Goal: Transaction & Acquisition: Purchase product/service

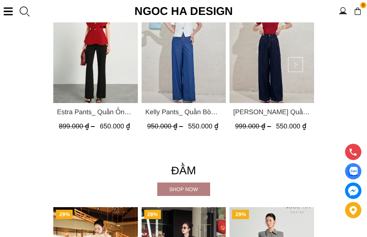
scroll to position [932, 0]
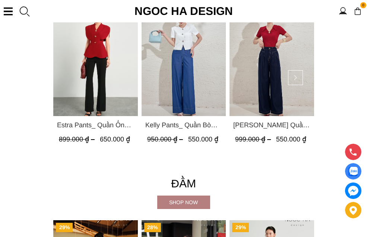
click at [242, 116] on img "Product image - Kaytlyn Pants_ Quần Bò Suông Xếp LY Màu Xanh Đậm Q065" at bounding box center [272, 59] width 85 height 113
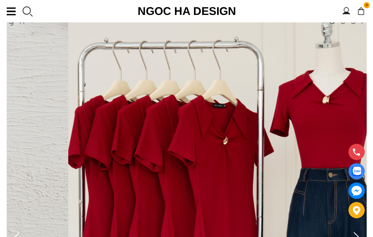
scroll to position [75, 0]
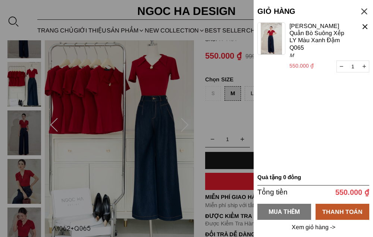
click at [288, 213] on div "MUA THÊM" at bounding box center [284, 211] width 54 height 9
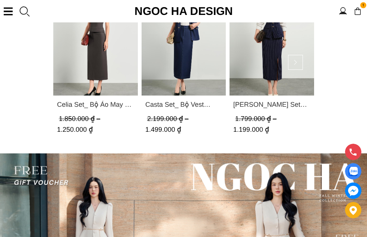
scroll to position [1586, 0]
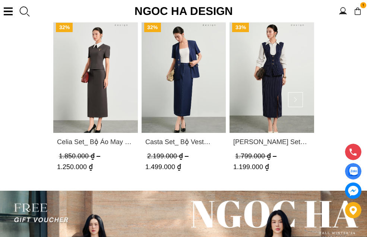
click at [0, 0] on div "Chính sách" at bounding box center [0, 0] width 0 height 0
click at [0, 0] on link "BEST SELLER" at bounding box center [0, 0] width 0 height 0
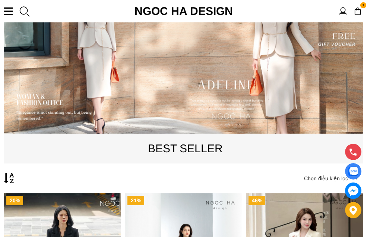
scroll to position [224, 0]
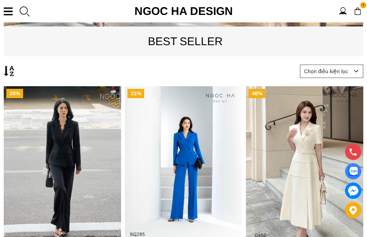
click at [177, 50] on p "BEST SELLER" at bounding box center [185, 41] width 363 height 18
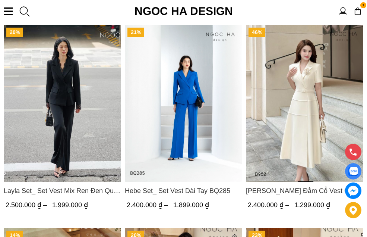
scroll to position [298, 0]
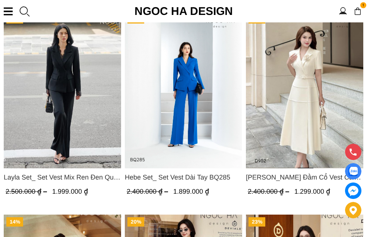
click at [0, 0] on div at bounding box center [0, 0] width 0 height 0
click at [0, 0] on input "M" at bounding box center [0, 0] width 0 height 0
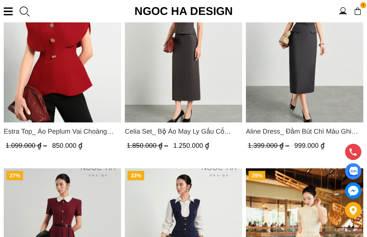
scroll to position [969, 0]
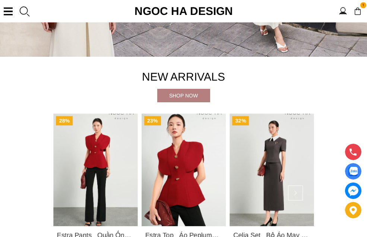
scroll to position [149, 0]
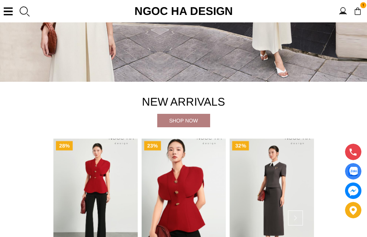
drag, startPoint x: 187, startPoint y: 121, endPoint x: 191, endPoint y: 132, distance: 11.4
click at [187, 111] on h4 "New Arrivals" at bounding box center [183, 102] width 261 height 18
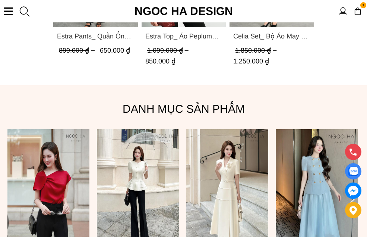
scroll to position [485, 0]
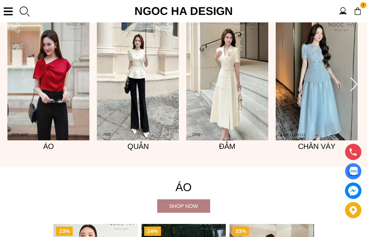
click at [51, 139] on img at bounding box center [48, 78] width 82 height 123
click at [143, 140] on img at bounding box center [138, 78] width 82 height 123
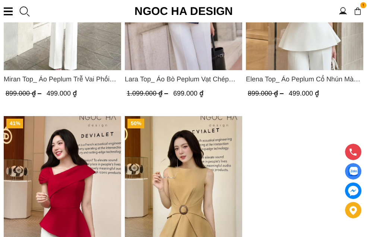
scroll to position [1416, 0]
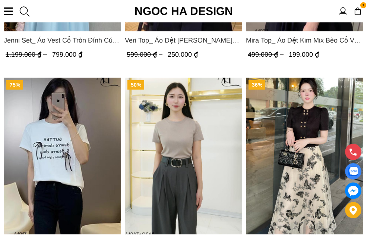
scroll to position [2245, 0]
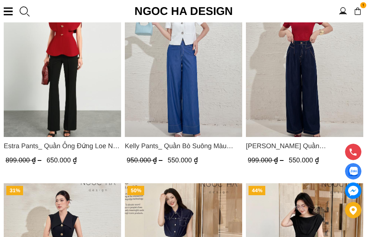
scroll to position [335, 0]
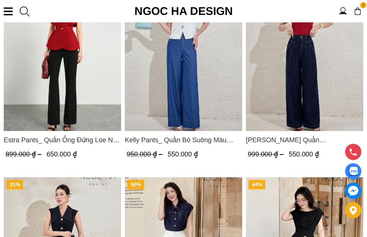
click at [310, 135] on span "[PERSON_NAME] Quần Bò Suông Xếp LY Màu Xanh Đậm Q065" at bounding box center [304, 140] width 117 height 10
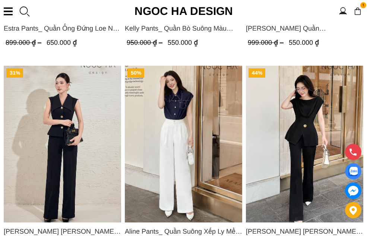
scroll to position [447, 0]
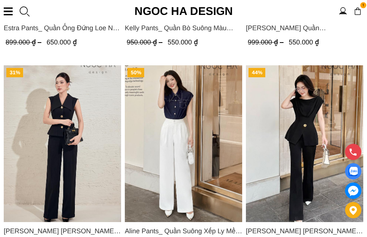
click at [239, 225] on span "Aline Pants_ Quần Suông Xếp Ly Mềm Q063" at bounding box center [183, 230] width 117 height 10
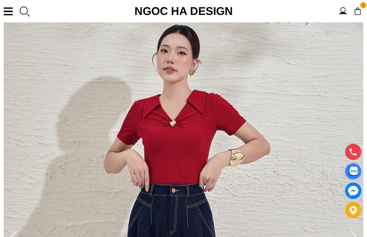
scroll to position [112, 0]
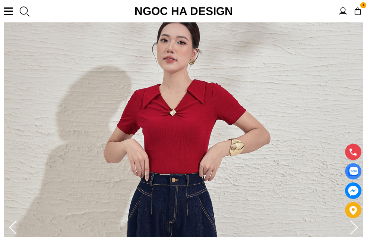
click at [347, 220] on icon at bounding box center [354, 227] width 15 height 15
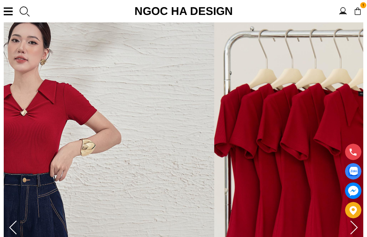
click at [347, 220] on icon at bounding box center [354, 227] width 15 height 15
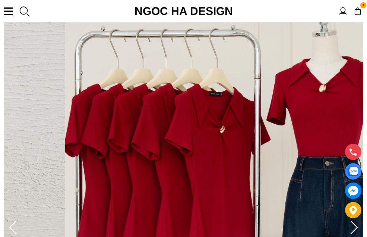
click at [347, 220] on icon at bounding box center [354, 227] width 15 height 15
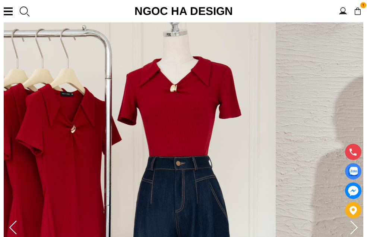
click at [347, 220] on icon at bounding box center [354, 227] width 15 height 15
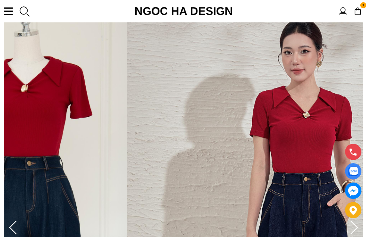
click at [347, 220] on icon at bounding box center [354, 227] width 15 height 15
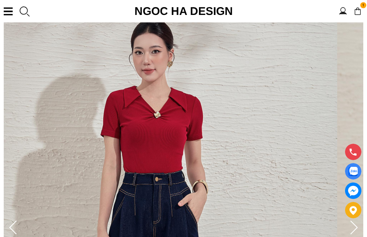
click at [347, 220] on icon at bounding box center [354, 227] width 15 height 15
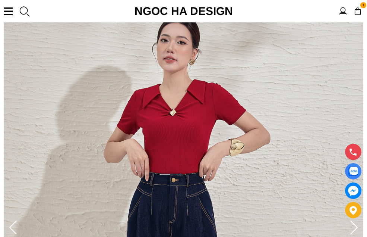
click at [347, 220] on icon at bounding box center [354, 227] width 15 height 15
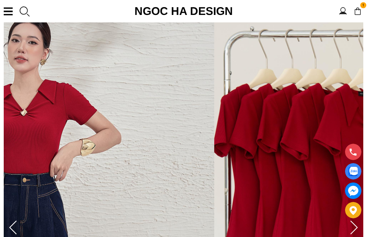
click at [347, 220] on icon at bounding box center [354, 227] width 15 height 15
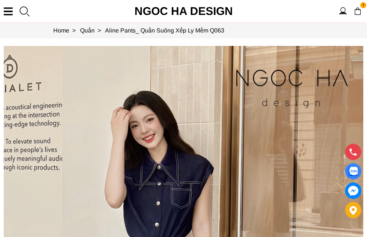
scroll to position [75, 0]
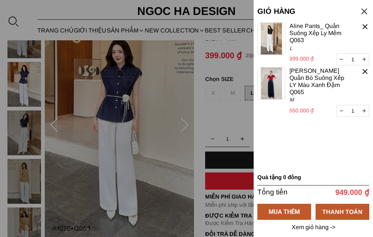
drag, startPoint x: 283, startPoint y: 214, endPoint x: 177, endPoint y: 171, distance: 115.0
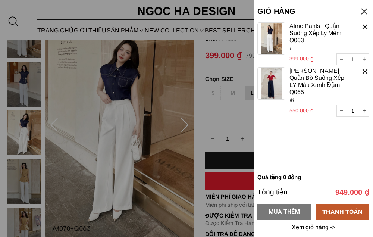
click at [292, 215] on div "MUA THÊM" at bounding box center [284, 211] width 54 height 9
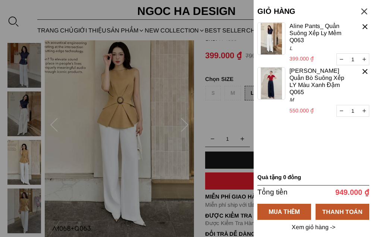
click at [180, 123] on div at bounding box center [186, 118] width 373 height 237
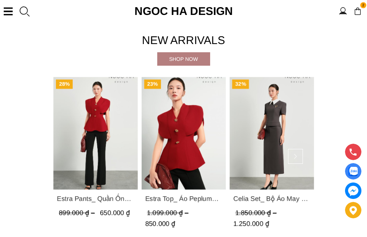
scroll to position [224, 0]
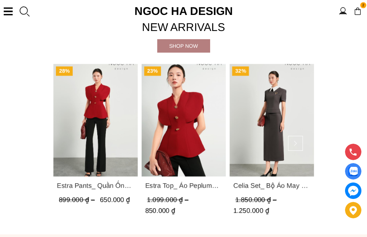
click at [0, 0] on link "Danh Mục Set" at bounding box center [0, 0] width 0 height 0
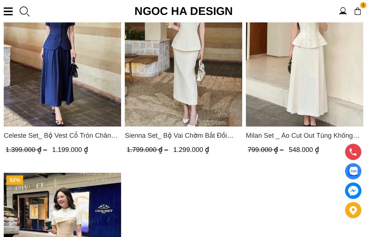
scroll to position [335, 0]
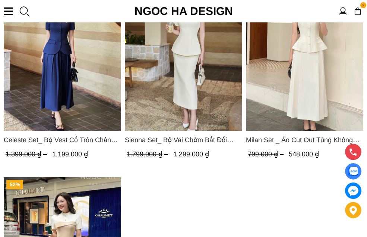
click at [121, 91] on img "Product image - Celeste Set_ Bộ Vest Cổ Tròn Chân Váy Nhún Xòe Màu Xanh Bò BJ142" at bounding box center [62, 52] width 117 height 157
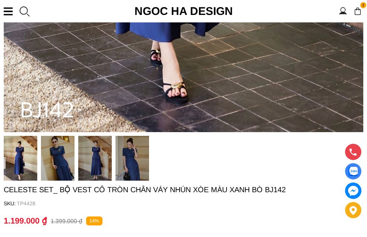
scroll to position [485, 0]
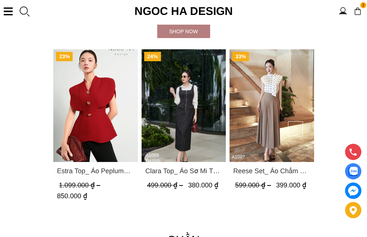
scroll to position [634, 0]
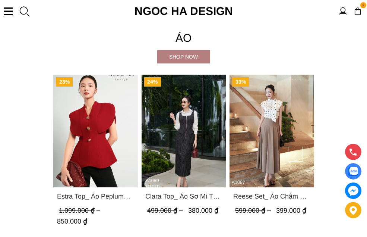
click at [0, 0] on link "BEST SELLER" at bounding box center [0, 0] width 0 height 0
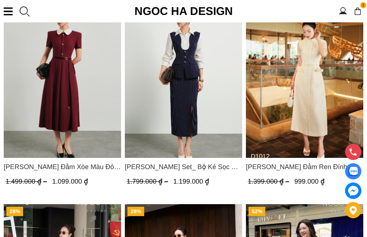
scroll to position [1118, 0]
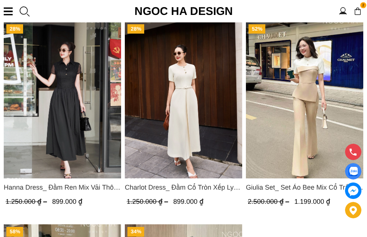
scroll to position [1305, 0]
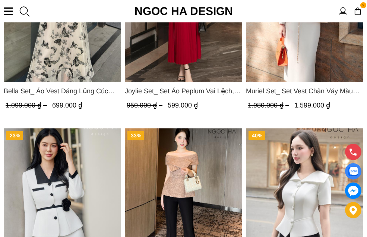
scroll to position [1752, 0]
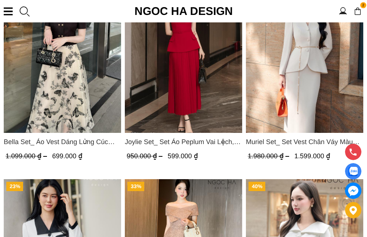
click at [0, 0] on link "Danh Mục Đầm" at bounding box center [0, 0] width 0 height 0
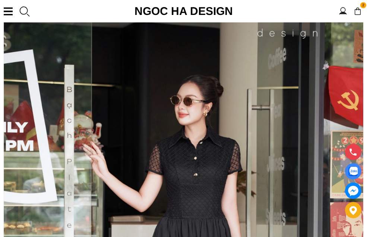
scroll to position [75, 0]
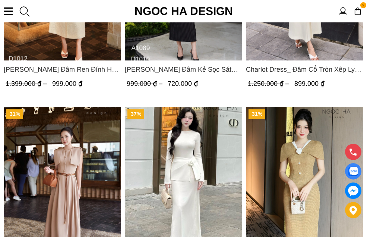
scroll to position [257, 0]
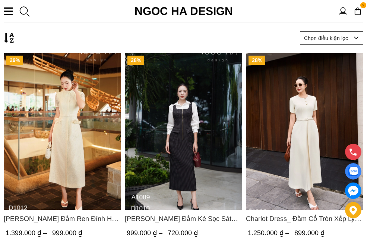
click at [0, 0] on link "Danh Mục Áo" at bounding box center [0, 0] width 0 height 0
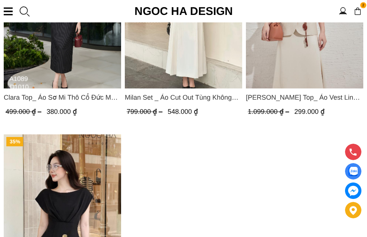
scroll to position [559, 0]
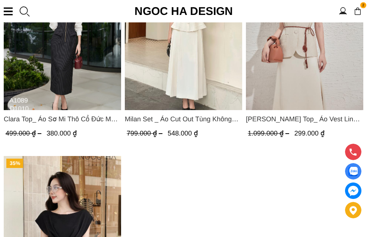
click at [0, 0] on link "Áo" at bounding box center [0, 0] width 0 height 0
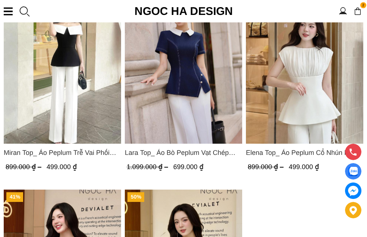
scroll to position [1342, 0]
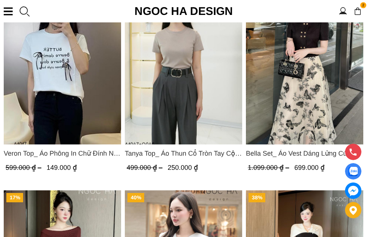
scroll to position [2199, 0]
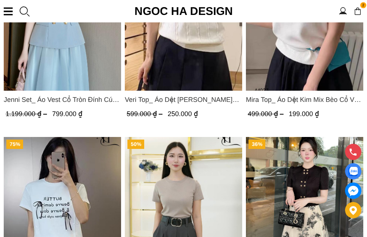
click at [0, 0] on link "Quần" at bounding box center [0, 0] width 0 height 0
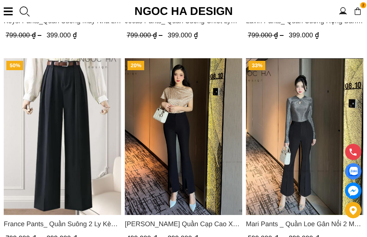
scroll to position [857, 0]
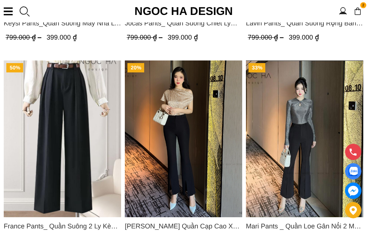
click at [0, 0] on link "Áo lụa" at bounding box center [0, 0] width 0 height 0
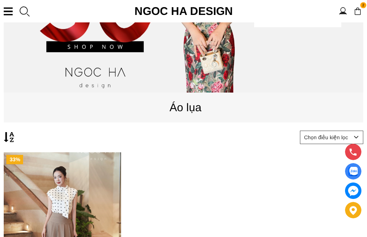
scroll to position [112, 0]
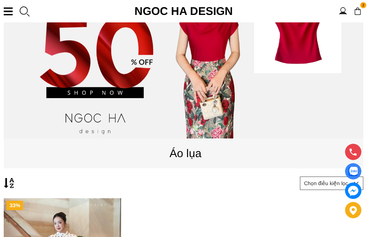
click at [0, 0] on link "Áo thun" at bounding box center [0, 0] width 0 height 0
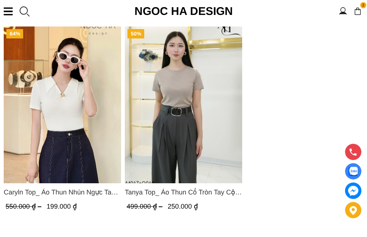
scroll to position [149, 0]
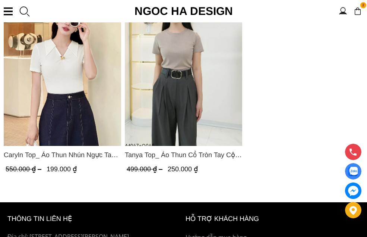
click at [0, 0] on link "Áo len" at bounding box center [0, 0] width 0 height 0
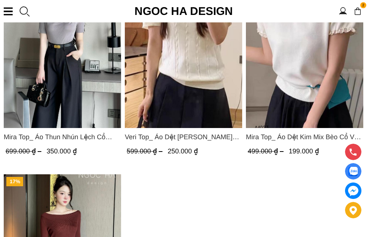
scroll to position [261, 0]
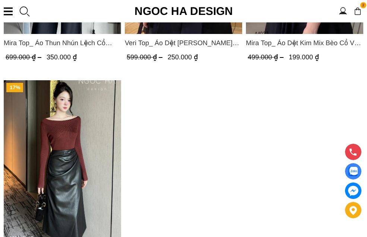
click at [0, 0] on link "Quần" at bounding box center [0, 0] width 0 height 0
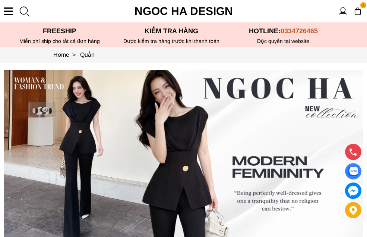
click at [0, 0] on link "Quần Suông" at bounding box center [0, 0] width 0 height 0
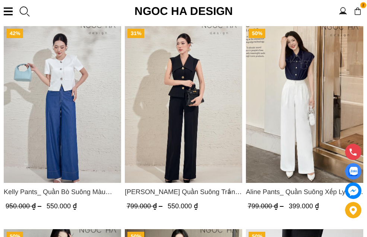
scroll to position [112, 0]
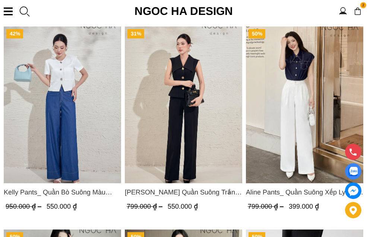
click at [0, 0] on link "Quần ống loe" at bounding box center [0, 0] width 0 height 0
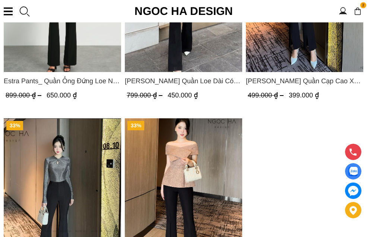
scroll to position [224, 0]
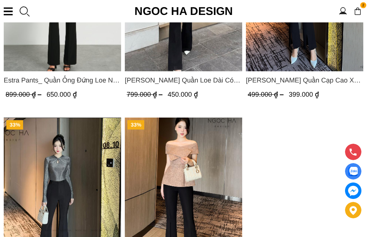
click at [0, 0] on link "Đầm" at bounding box center [0, 0] width 0 height 0
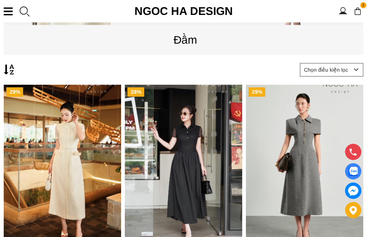
scroll to position [224, 0]
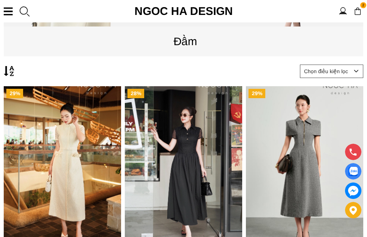
click at [0, 0] on link "Đầm tơ" at bounding box center [0, 0] width 0 height 0
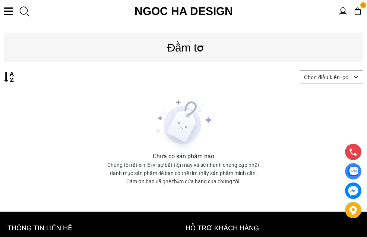
scroll to position [37, 0]
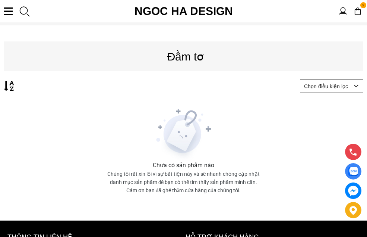
click at [0, 0] on link "Đầm xoè" at bounding box center [0, 0] width 0 height 0
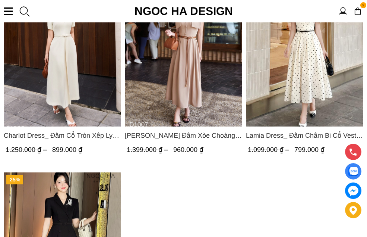
scroll to position [373, 0]
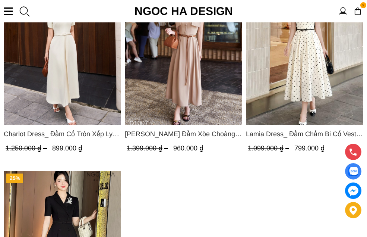
click at [0, 0] on link "Đầm Maxi" at bounding box center [0, 0] width 0 height 0
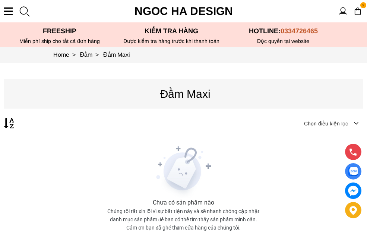
click at [0, 0] on link "Set Bộ" at bounding box center [0, 0] width 0 height 0
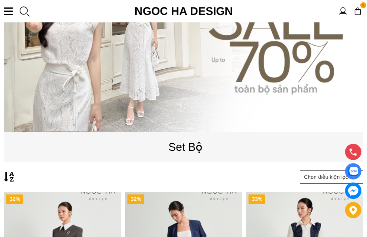
scroll to position [112, 0]
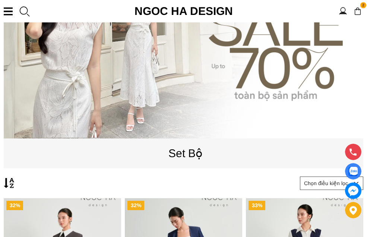
click at [0, 0] on link "Đầm xoè" at bounding box center [0, 0] width 0 height 0
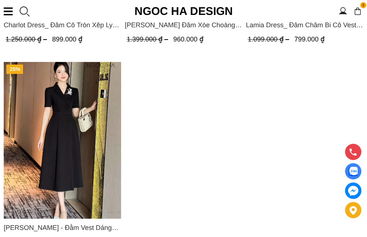
scroll to position [559, 0]
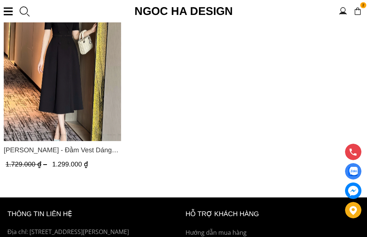
click at [0, 0] on link "GIỚI THIỆU" at bounding box center [0, 0] width 0 height 0
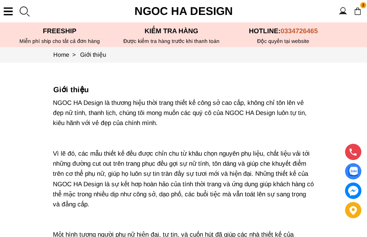
click at [0, 0] on link "Chân váy" at bounding box center [0, 0] width 0 height 0
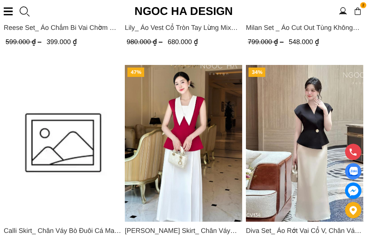
scroll to position [447, 0]
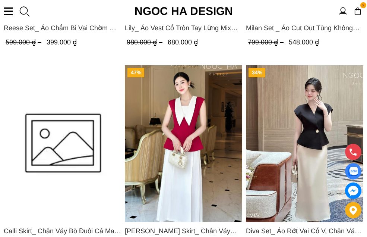
click at [0, 0] on link "Set Bộ" at bounding box center [0, 0] width 0 height 0
click at [0, 0] on link "Chân váy dập ly" at bounding box center [0, 0] width 0 height 0
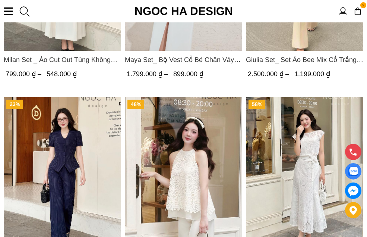
scroll to position [969, 0]
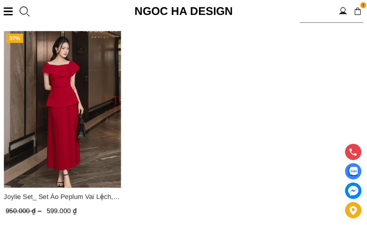
scroll to position [112, 0]
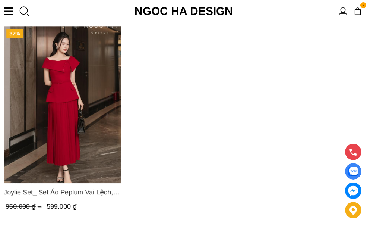
click at [0, 0] on link "Chân váy chữ A" at bounding box center [0, 0] width 0 height 0
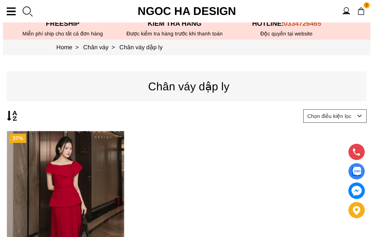
scroll to position [0, 0]
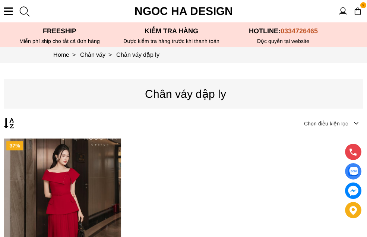
drag, startPoint x: 359, startPoint y: 20, endPoint x: 353, endPoint y: 44, distance: 24.1
click at [359, 15] on img at bounding box center [358, 11] width 8 height 8
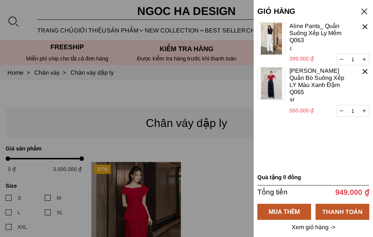
click at [274, 37] on img at bounding box center [271, 38] width 28 height 32
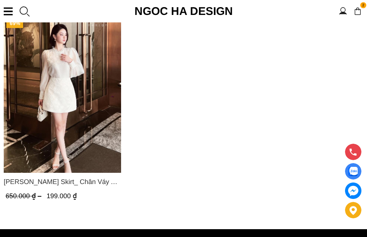
scroll to position [186, 0]
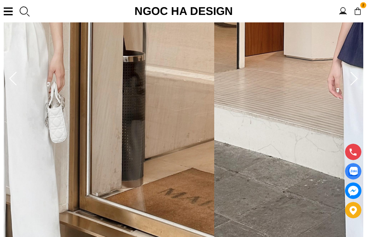
scroll to position [261, 0]
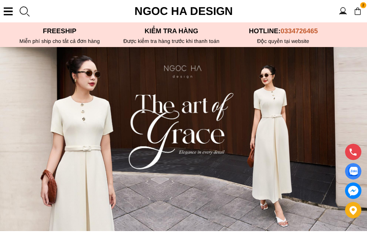
click at [356, 15] on img at bounding box center [358, 11] width 8 height 8
